Goal: Find contact information: Find contact information

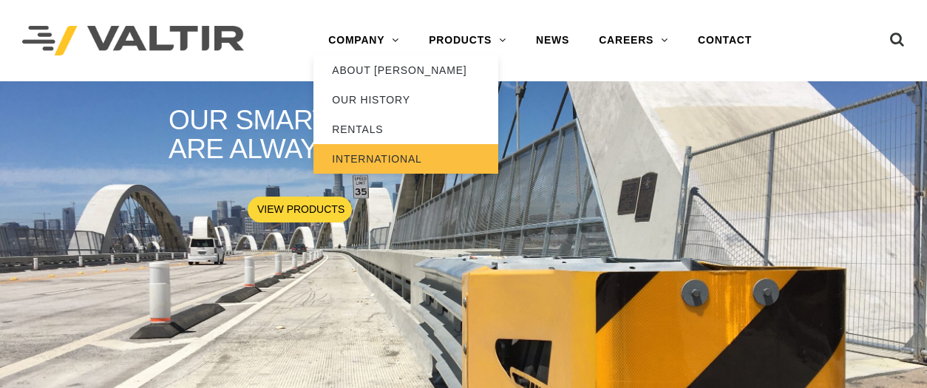
click at [377, 157] on link "INTERNATIONAL" at bounding box center [405, 159] width 185 height 30
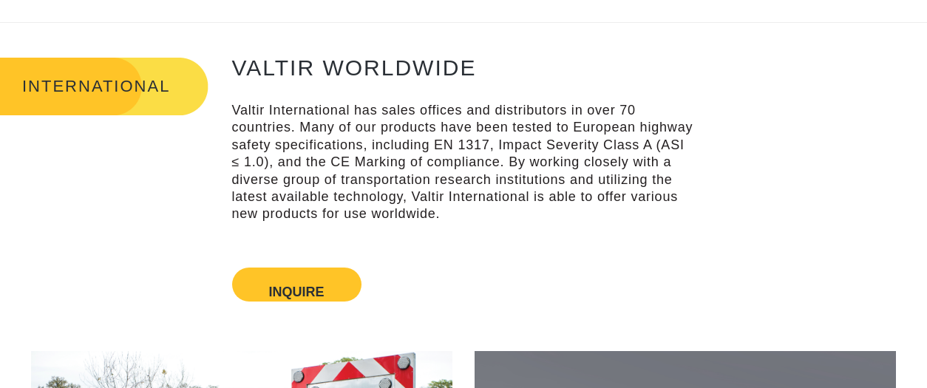
scroll to position [58, 0]
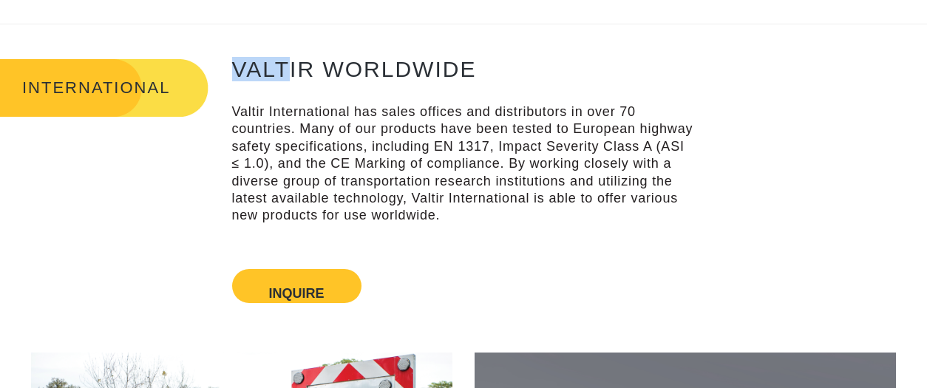
drag, startPoint x: 235, startPoint y: 64, endPoint x: 290, endPoint y: 68, distance: 54.9
click at [290, 68] on h2 "VALTIR WORLDWIDE" at bounding box center [463, 69] width 463 height 24
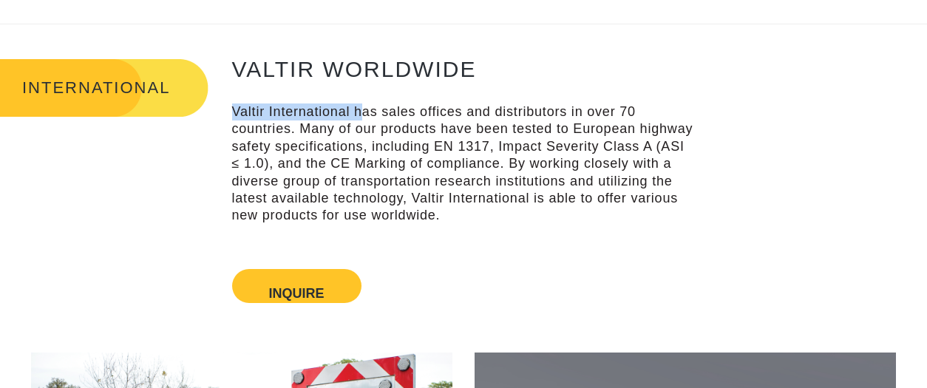
drag, startPoint x: 233, startPoint y: 109, endPoint x: 362, endPoint y: 114, distance: 129.4
click at [362, 114] on p "Valtir International has sales offices and distributors in over 70 countries. M…" at bounding box center [463, 163] width 463 height 121
click at [352, 130] on p "Valtir International has sales offices and distributors in over 70 countries. M…" at bounding box center [463, 163] width 463 height 121
drag, startPoint x: 350, startPoint y: 111, endPoint x: 233, endPoint y: 108, distance: 116.8
click at [233, 108] on p "Valtir International has sales offices and distributors in over 70 countries. M…" at bounding box center [463, 163] width 463 height 121
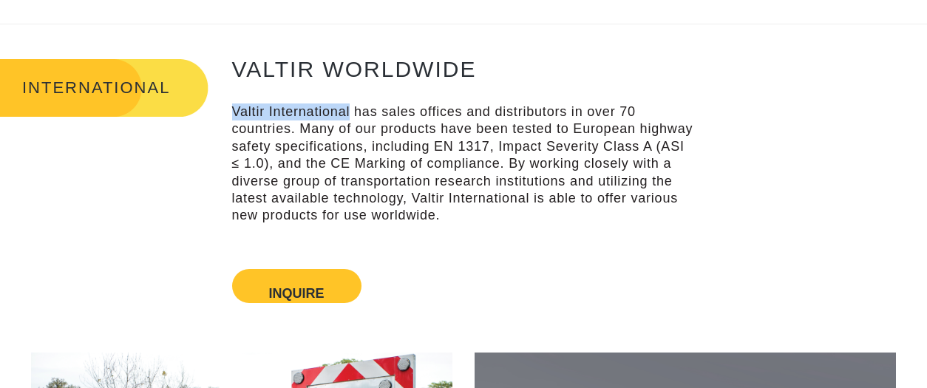
copy p "Valtir International"
